Goal: Transaction & Acquisition: Purchase product/service

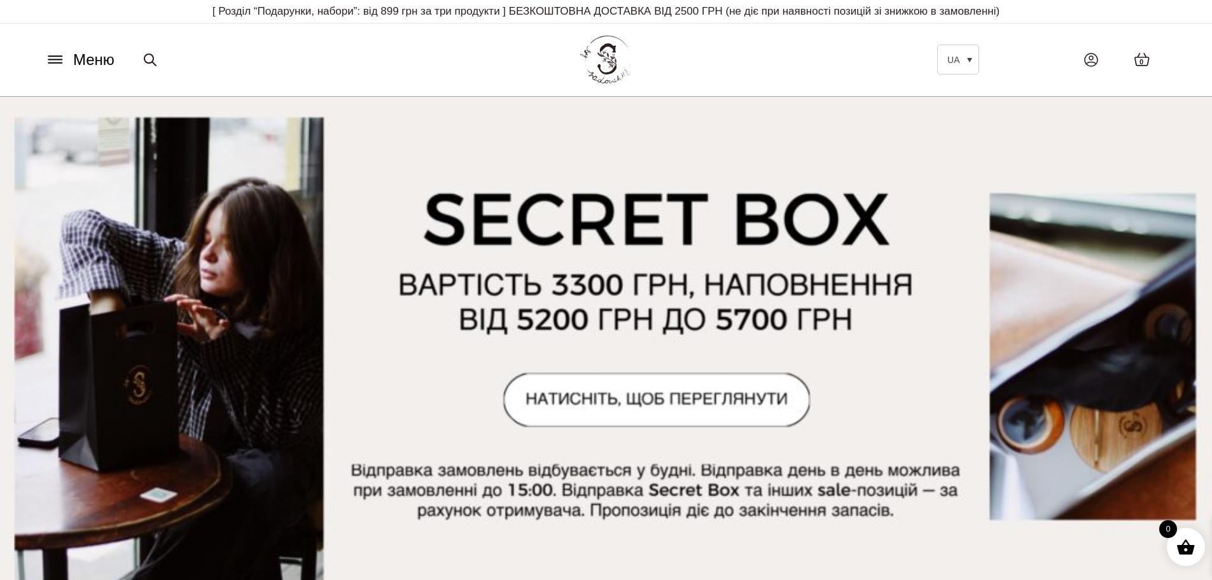
click at [49, 52] on button "Меню" at bounding box center [79, 60] width 77 height 24
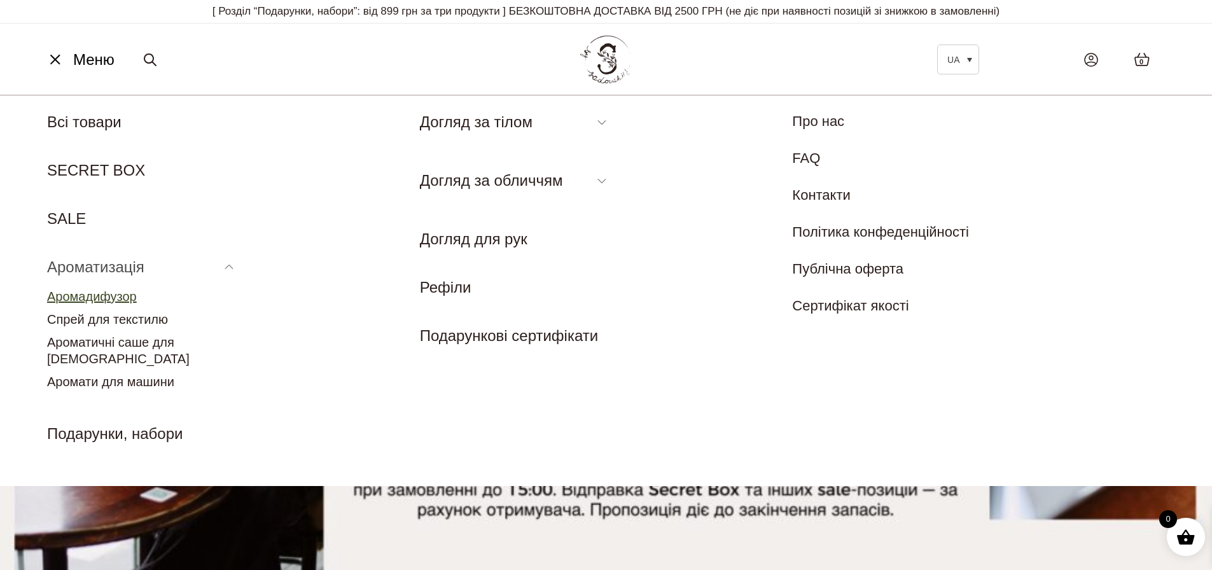
click at [101, 295] on link "Аромадифузор" at bounding box center [92, 296] width 90 height 14
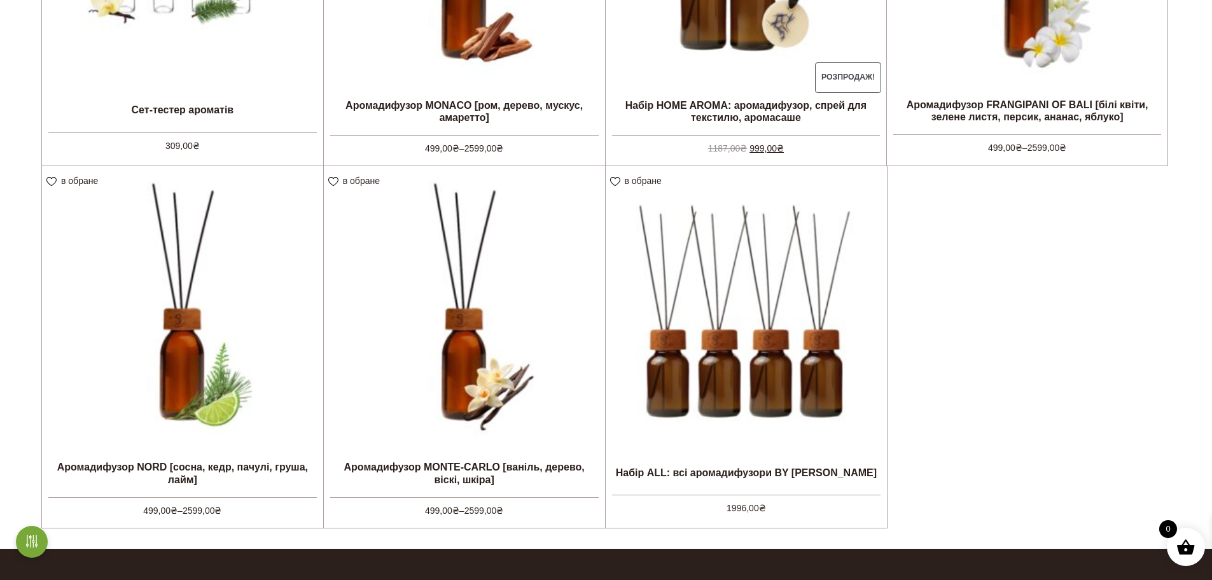
scroll to position [573, 0]
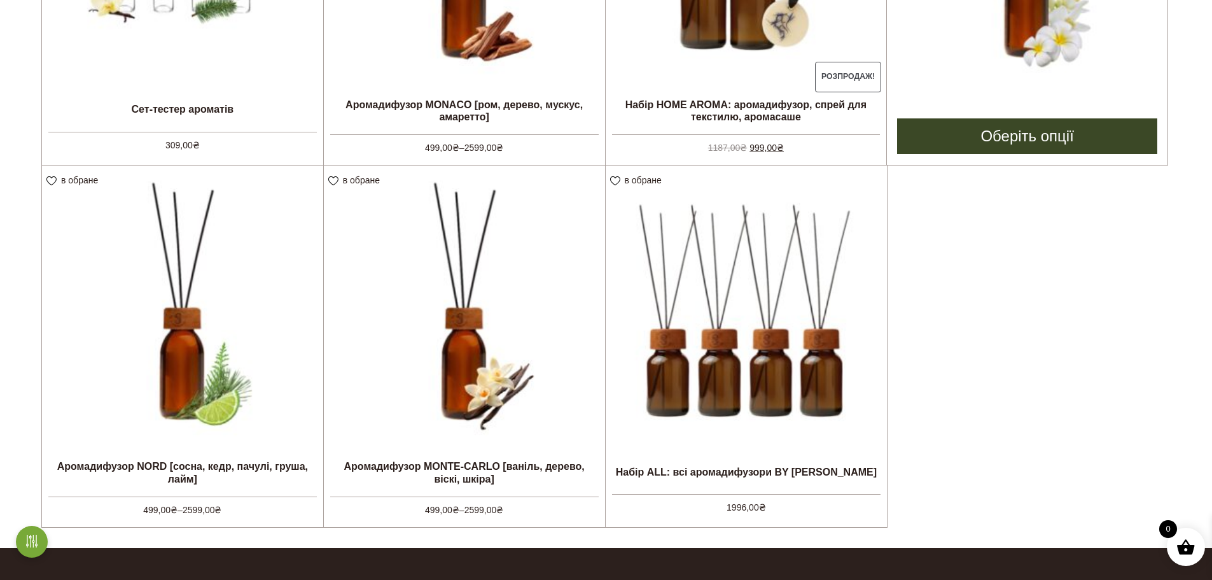
click at [1020, 132] on link "Оберіть опції" at bounding box center [1027, 136] width 260 height 36
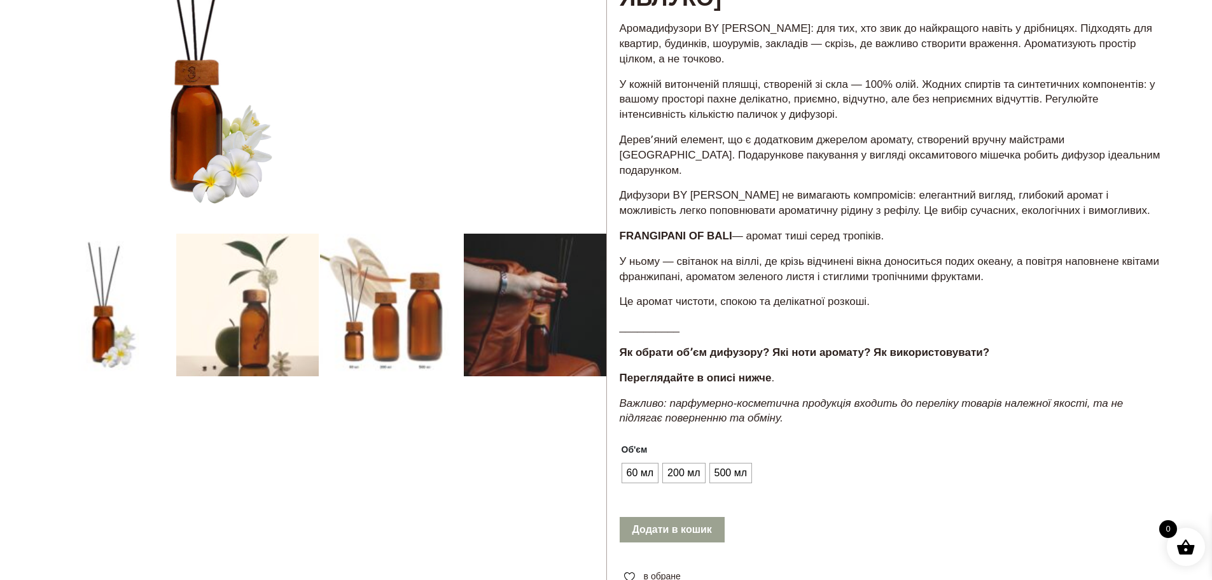
scroll to position [254, 0]
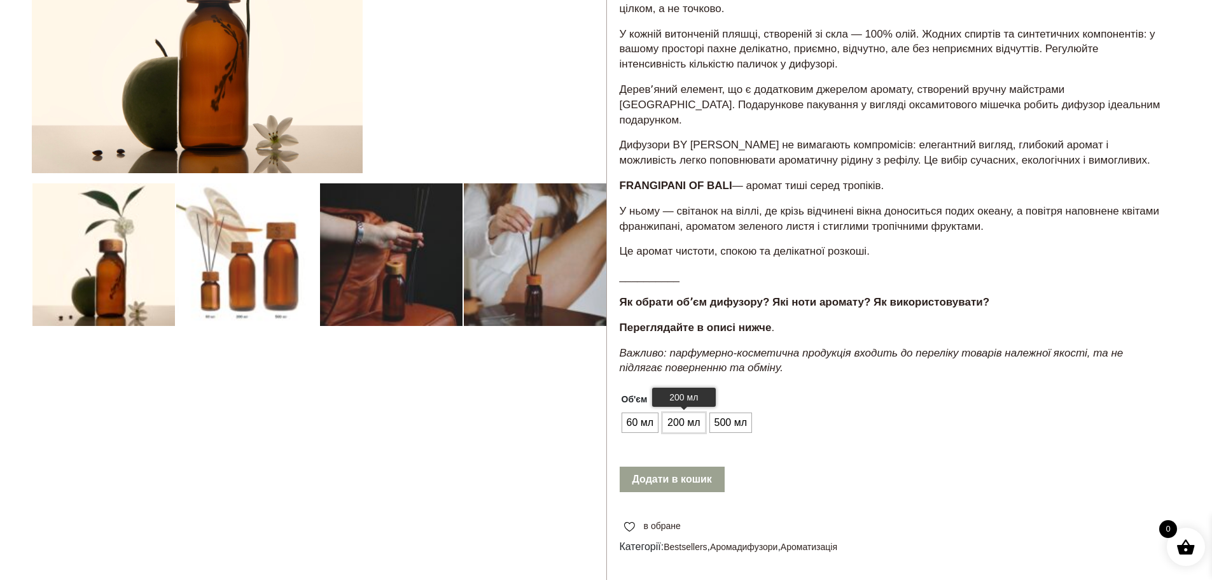
click at [676, 433] on span "200 мл" at bounding box center [683, 422] width 39 height 20
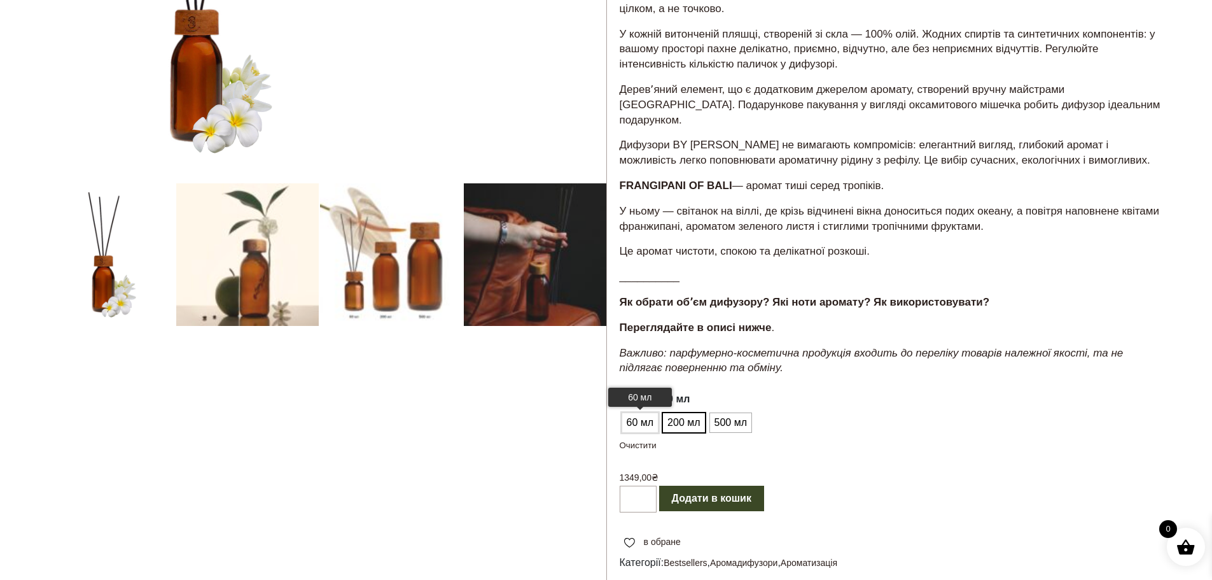
click at [644, 433] on span "60 мл" at bounding box center [641, 422] width 34 height 20
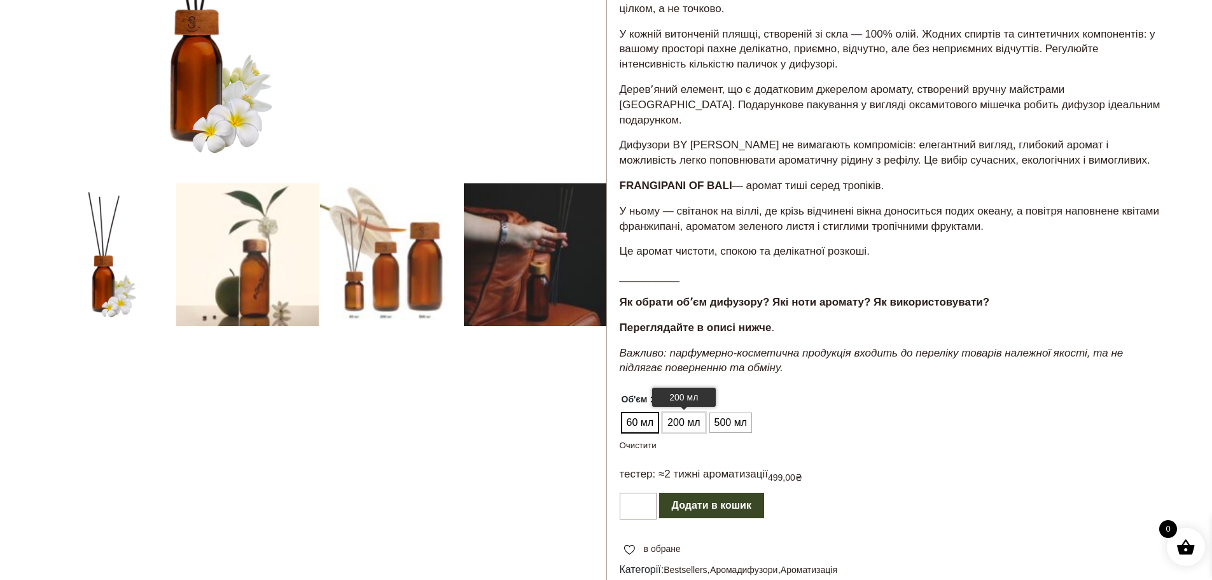
click at [678, 433] on span "200 мл" at bounding box center [683, 422] width 39 height 20
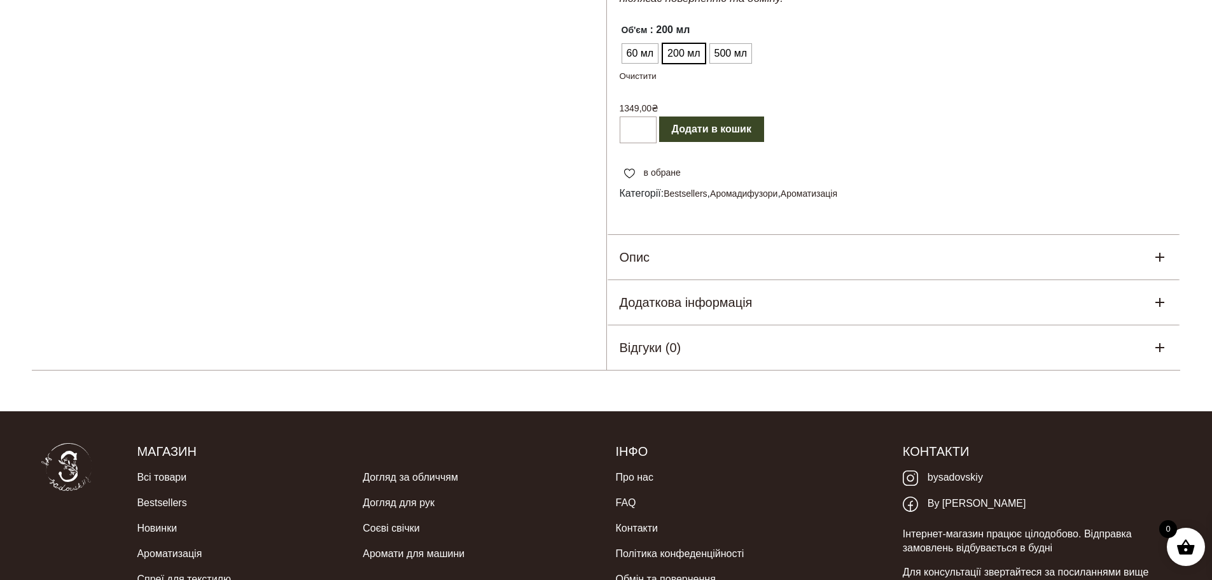
scroll to position [636, 0]
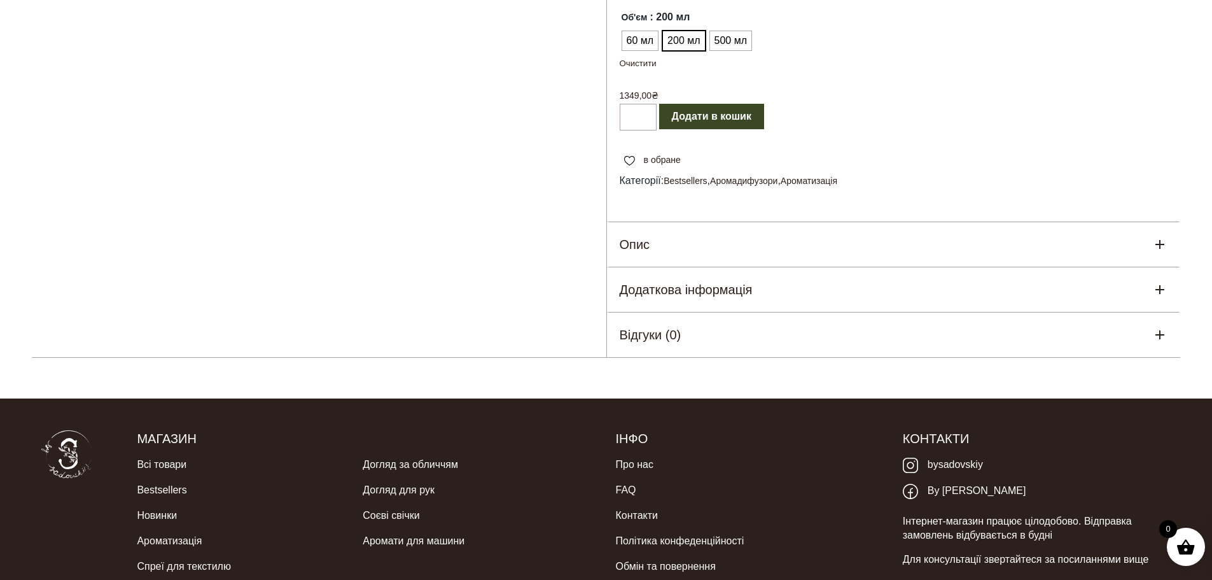
click at [657, 263] on div "Опис" at bounding box center [894, 244] width 574 height 45
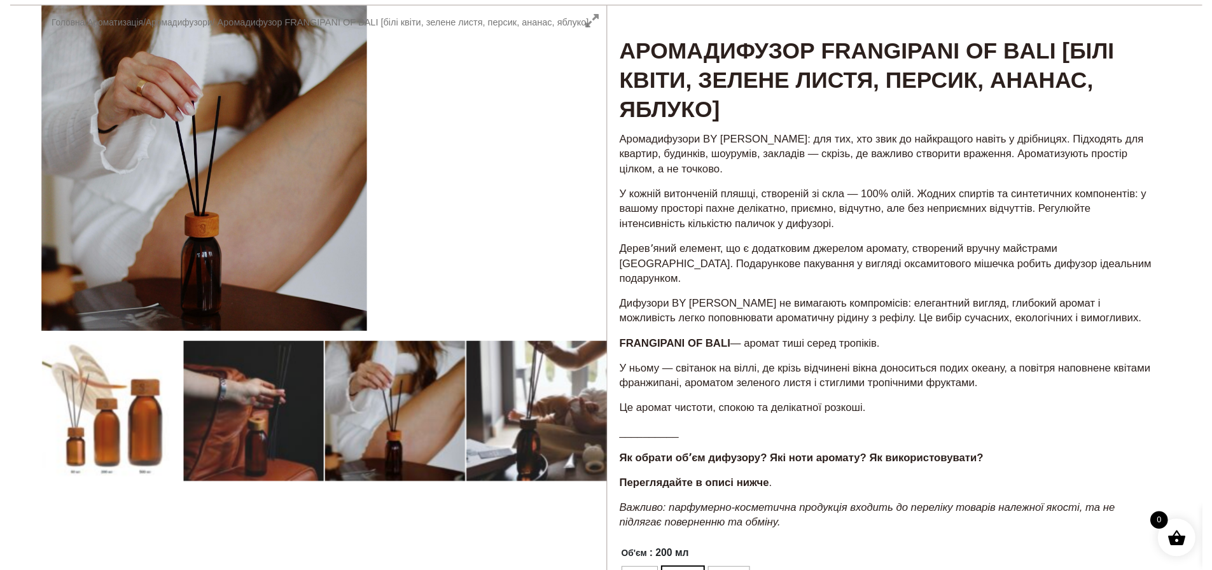
scroll to position [0, 0]
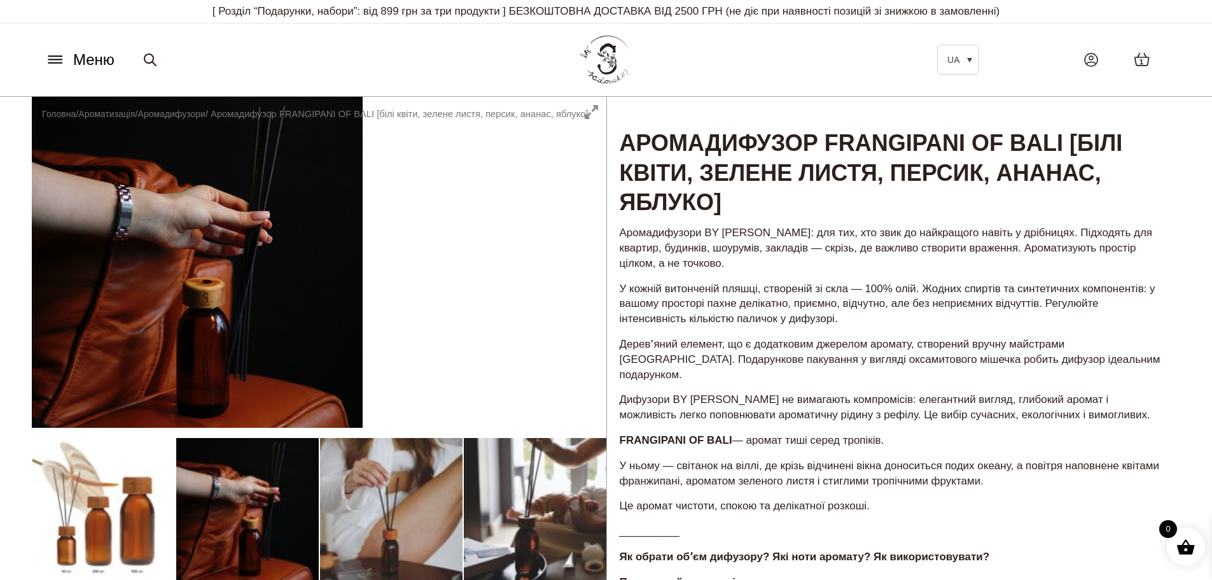
click at [51, 50] on button "Меню" at bounding box center [79, 60] width 77 height 24
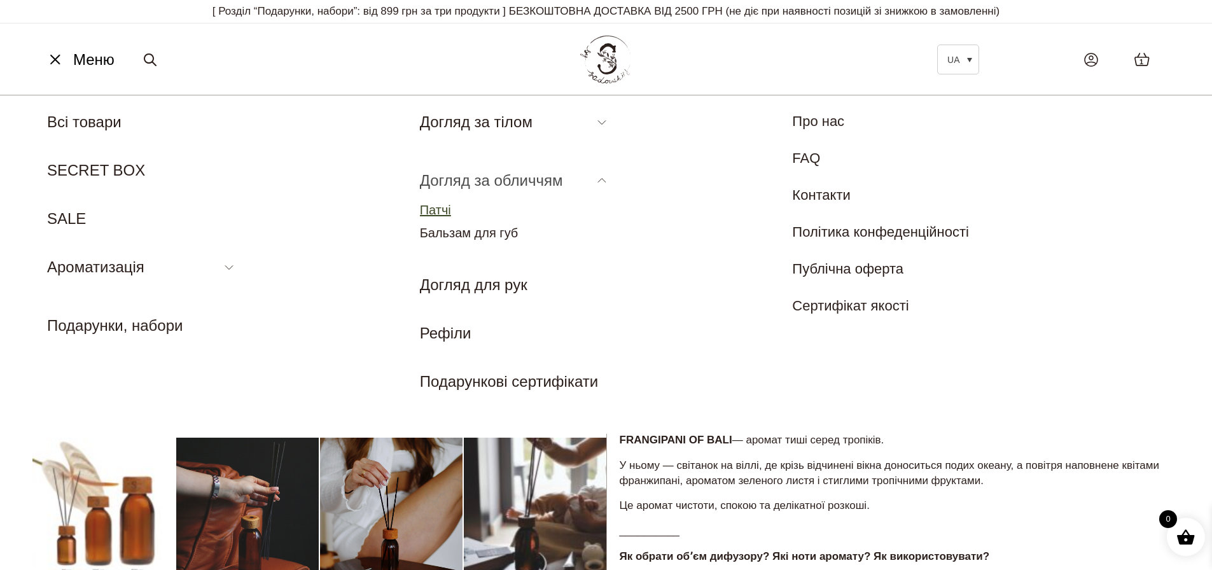
click at [448, 207] on link "Патчі" at bounding box center [435, 210] width 31 height 14
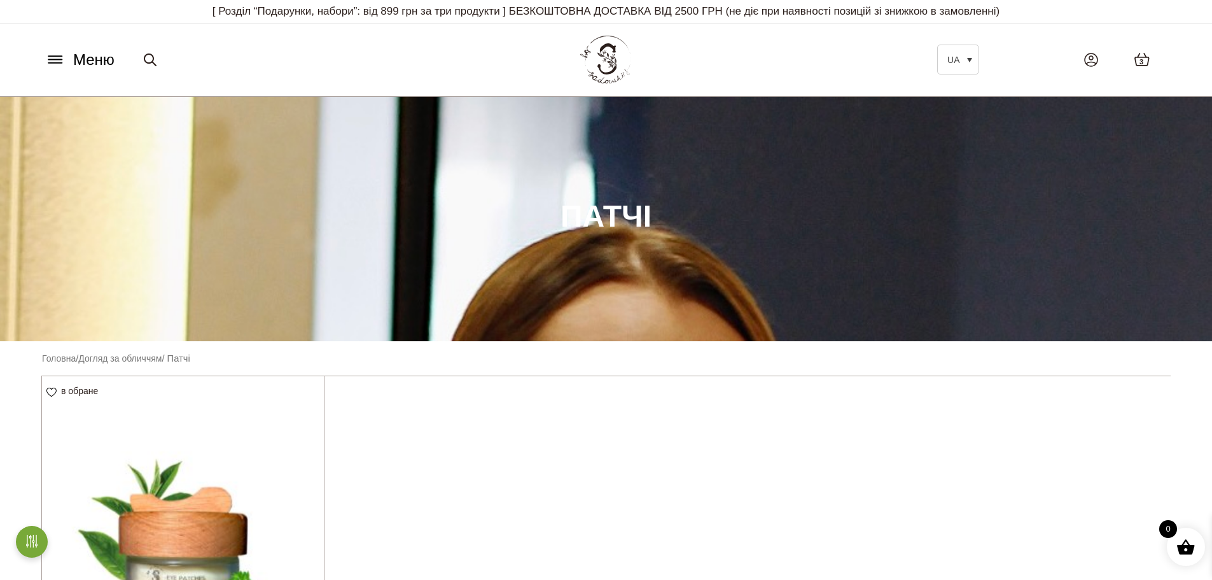
click at [59, 58] on icon at bounding box center [55, 59] width 20 height 13
